Goal: Task Accomplishment & Management: Use online tool/utility

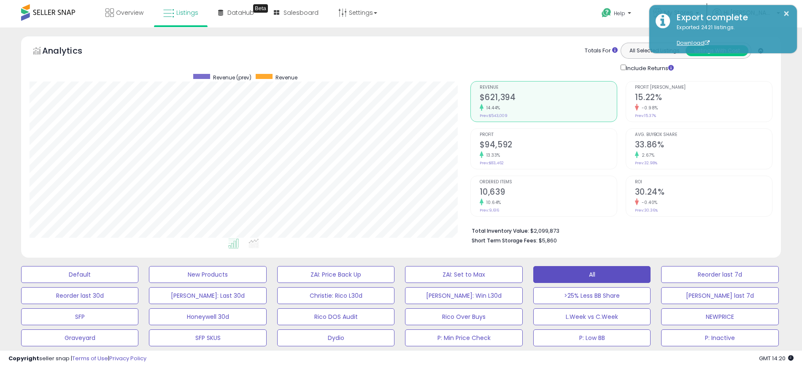
scroll to position [173, 441]
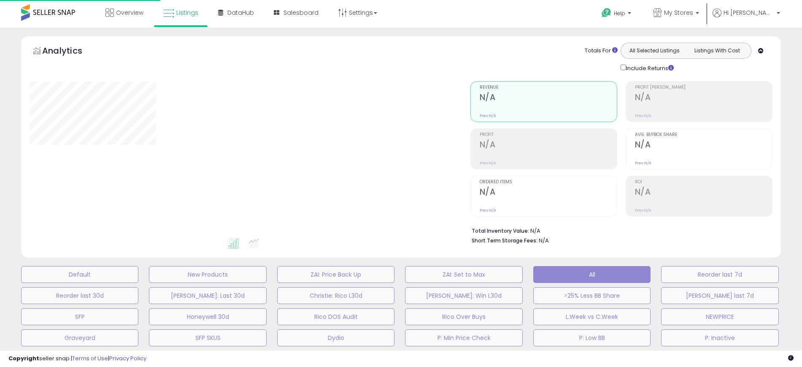
type input "********"
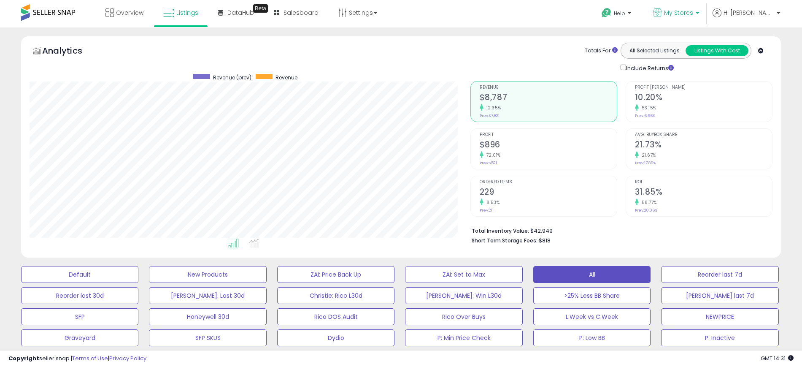
click at [698, 1] on link "My Stores" at bounding box center [676, 13] width 59 height 27
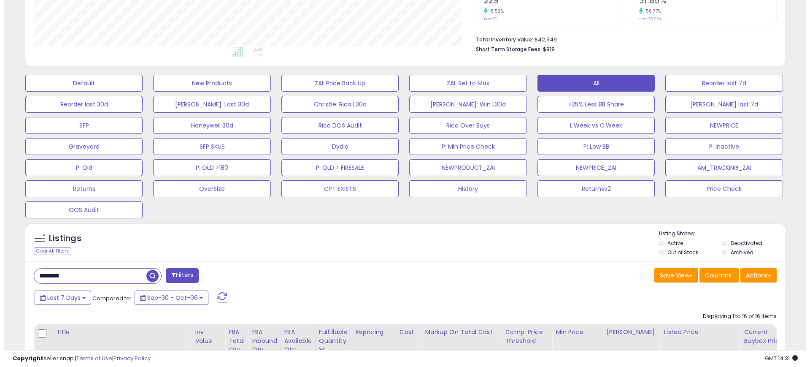
scroll to position [211, 0]
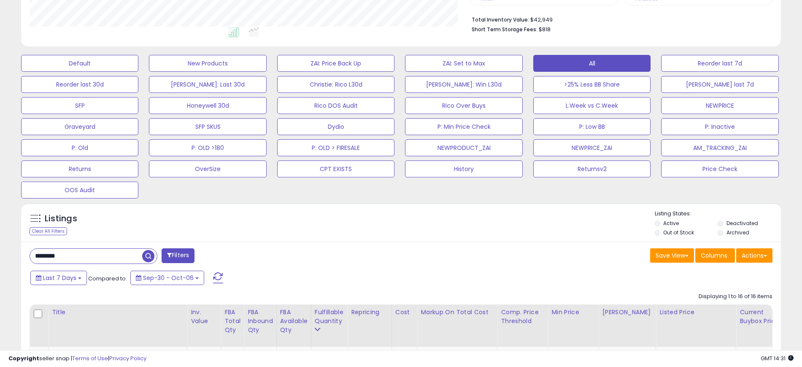
click at [53, 261] on input "********" at bounding box center [86, 255] width 112 height 15
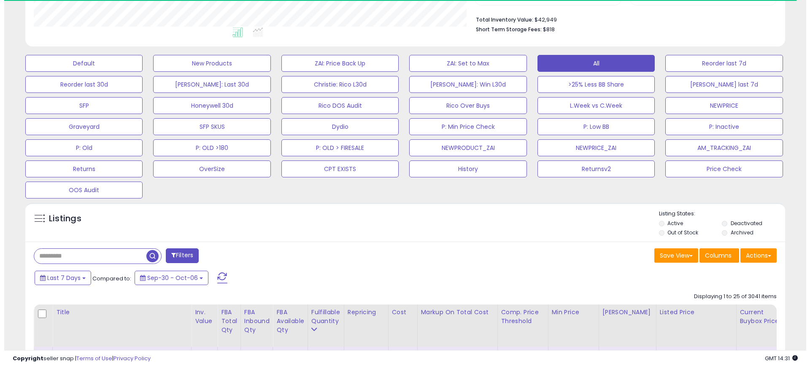
scroll to position [421726, 421458]
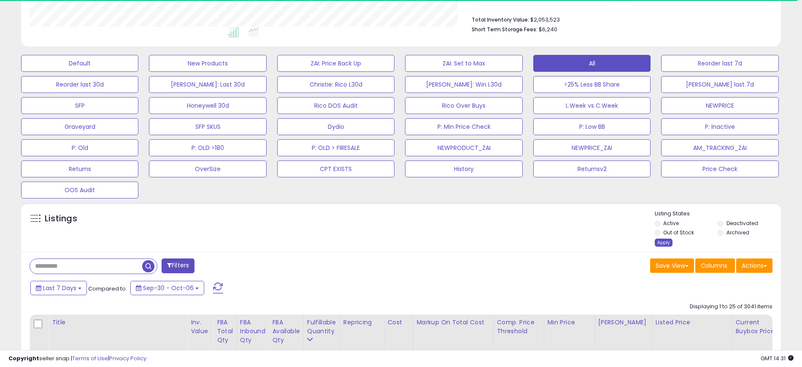
click at [667, 241] on div "Apply" at bounding box center [664, 242] width 18 height 8
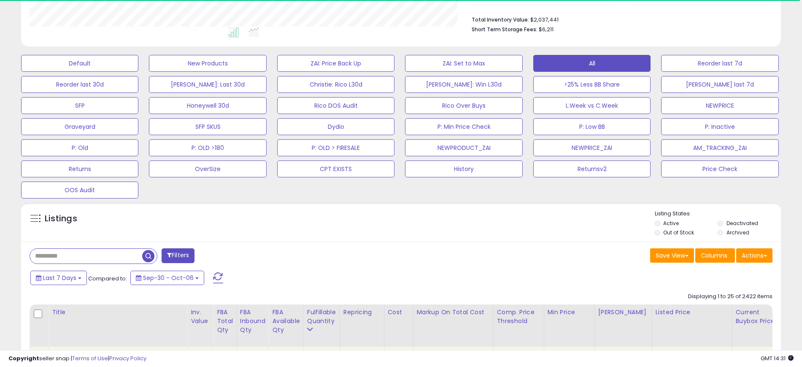
scroll to position [264, 0]
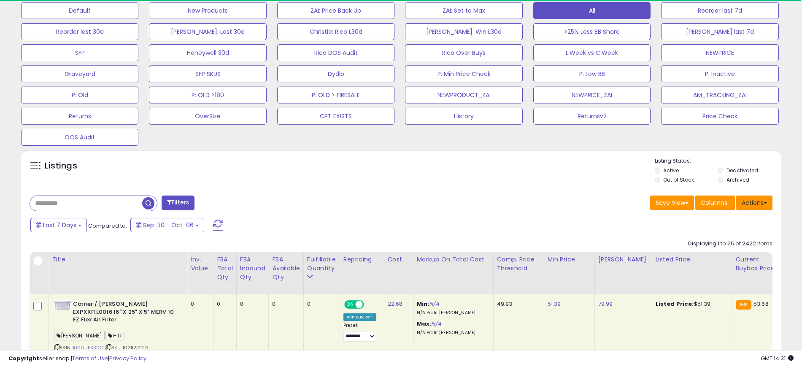
click at [763, 200] on button "Actions" at bounding box center [754, 202] width 36 height 14
click at [713, 256] on link "Export All Columns" at bounding box center [720, 256] width 92 height 13
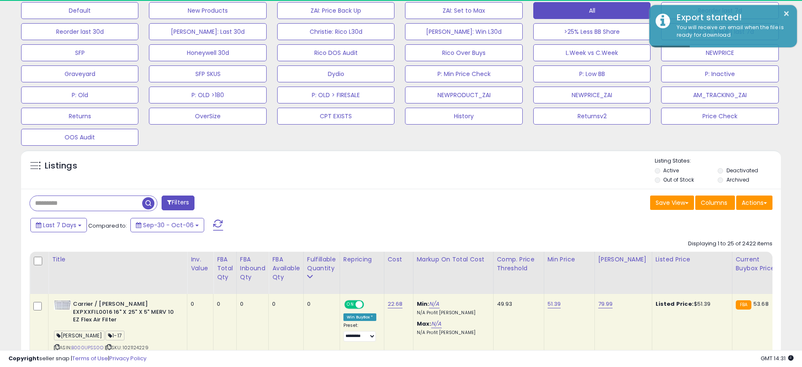
scroll to position [173, 441]
